Goal: Information Seeking & Learning: Check status

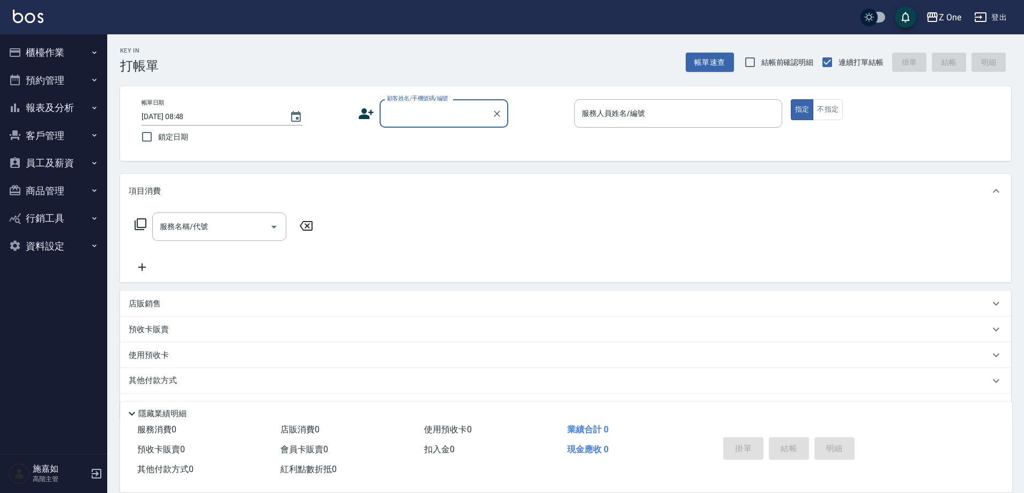
click at [95, 104] on icon "button" at bounding box center [94, 108] width 9 height 9
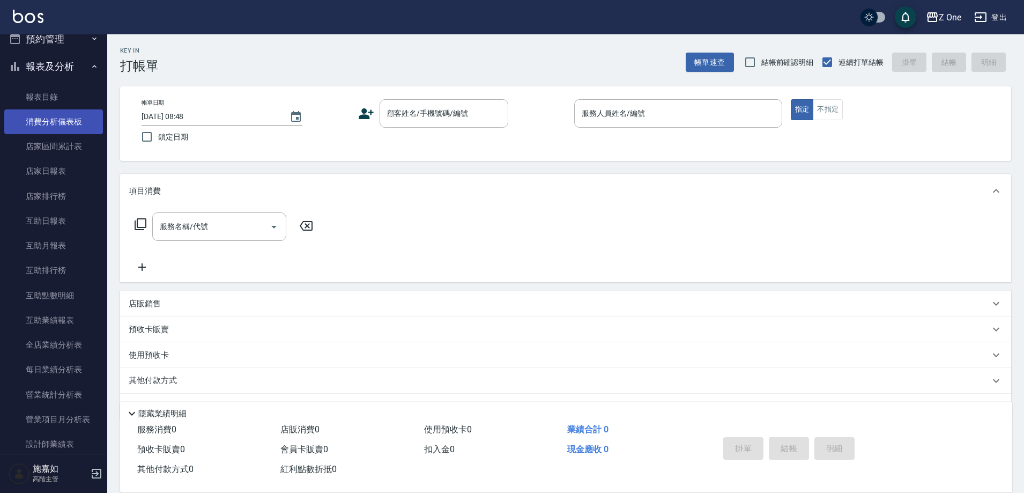
scroll to position [54, 0]
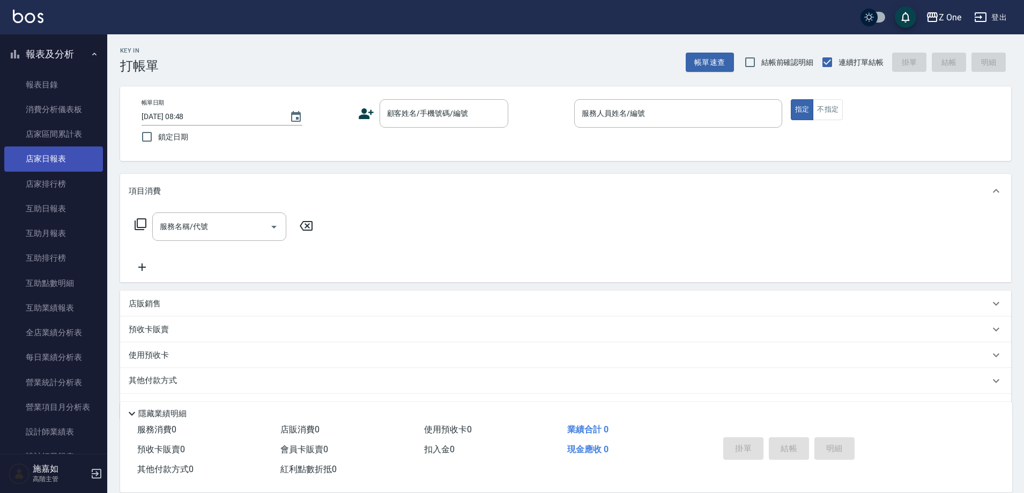
click at [69, 163] on link "店家日報表" at bounding box center [53, 158] width 99 height 25
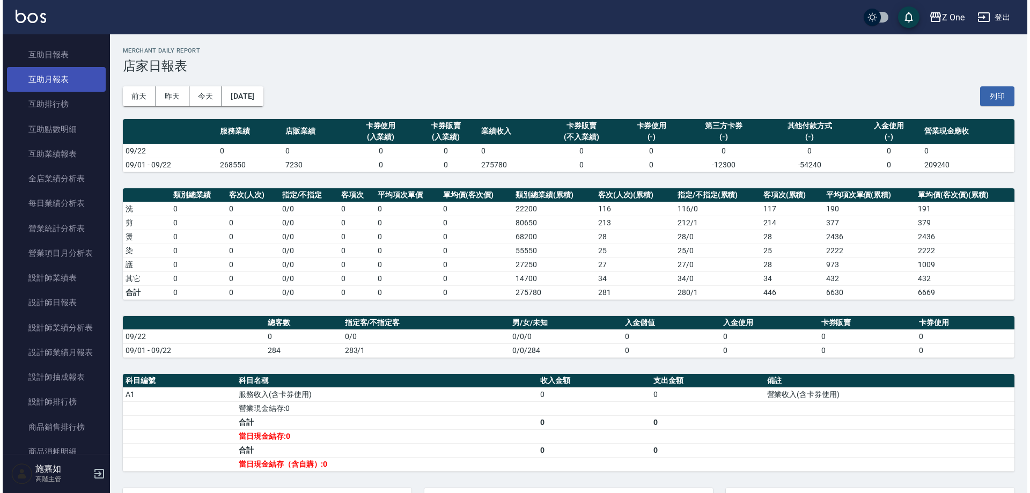
scroll to position [268, 0]
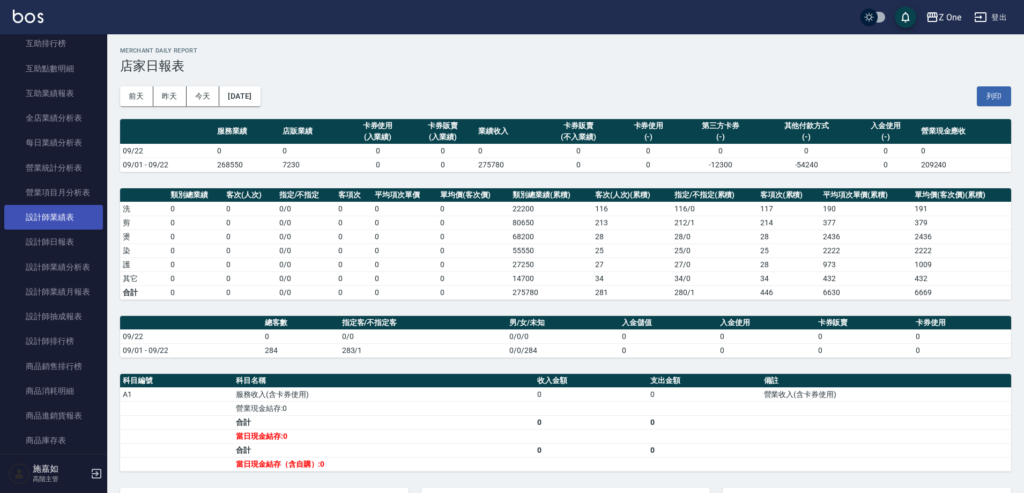
click at [67, 214] on link "設計師業績表" at bounding box center [53, 217] width 99 height 25
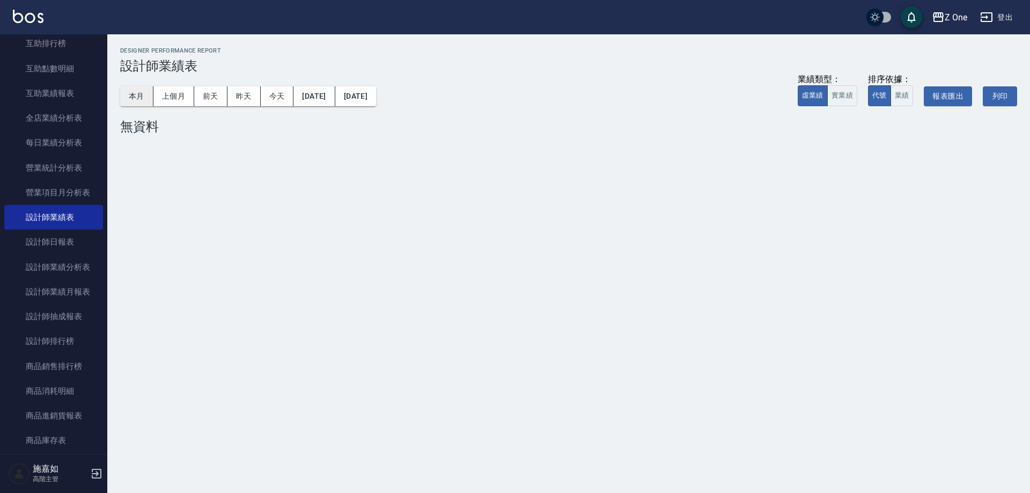
click at [128, 99] on button "本月" at bounding box center [136, 96] width 33 height 20
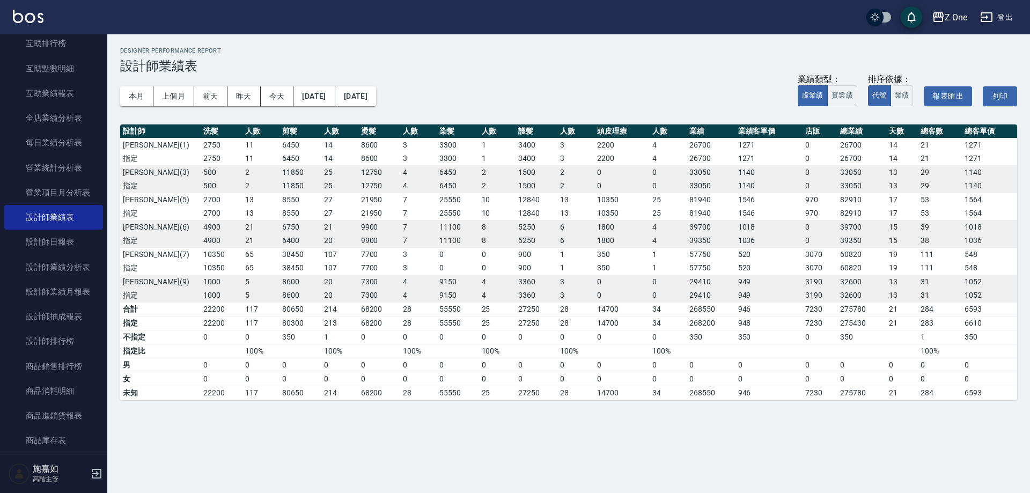
click at [734, 77] on div "本月 上個月 [DATE] [DATE] [DATE] [DATE] [DATE] 業績類型： 虛業績 實業績 排序依據： 代號 業績 報表匯出 列印" at bounding box center [568, 96] width 897 height 46
